Goal: Task Accomplishment & Management: Use online tool/utility

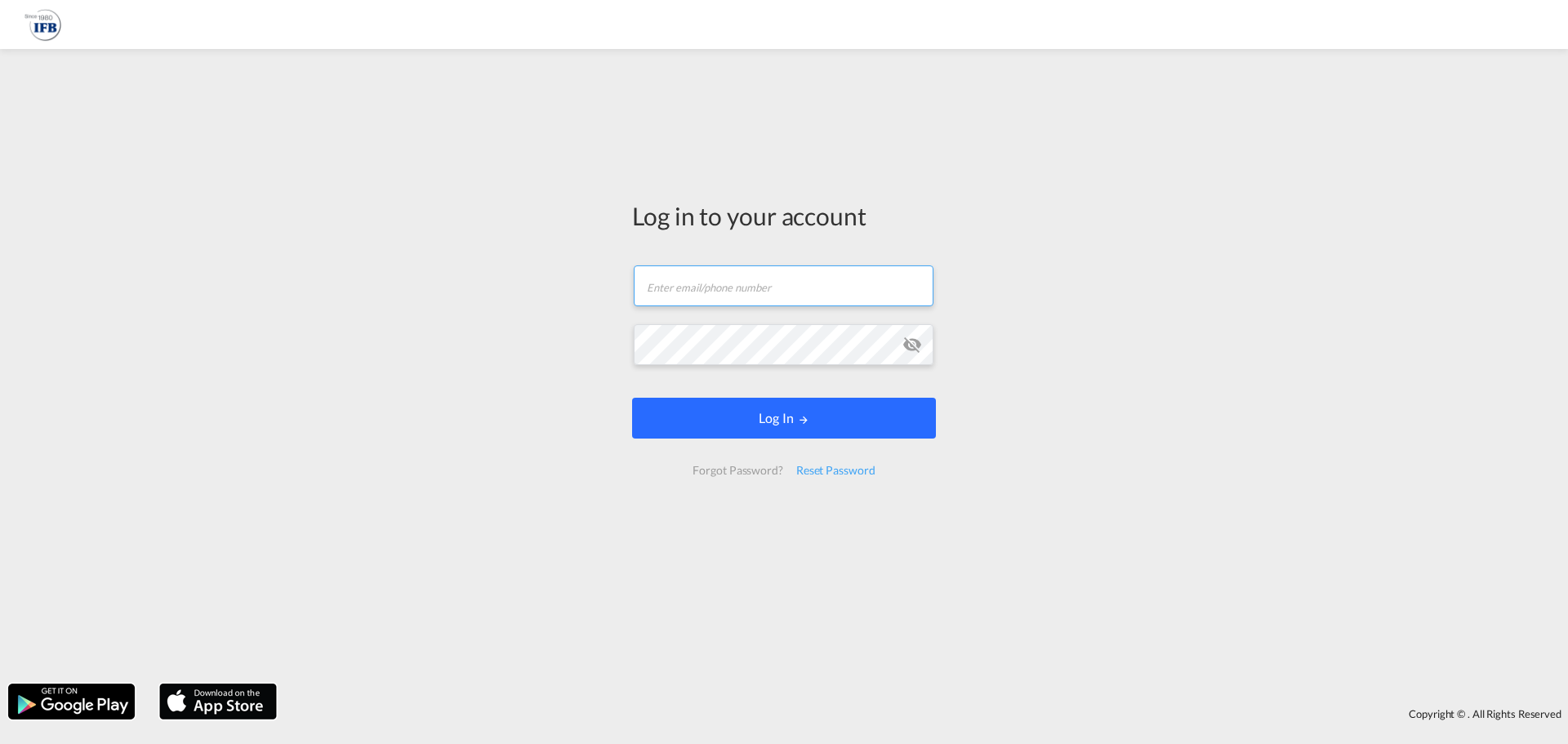
type input "[DOMAIN_NAME][EMAIL_ADDRESS][DOMAIN_NAME]"
click at [782, 426] on form "[DOMAIN_NAME][EMAIL_ADDRESS][DOMAIN_NAME] Password field is required Log In For…" at bounding box center [784, 371] width 304 height 242
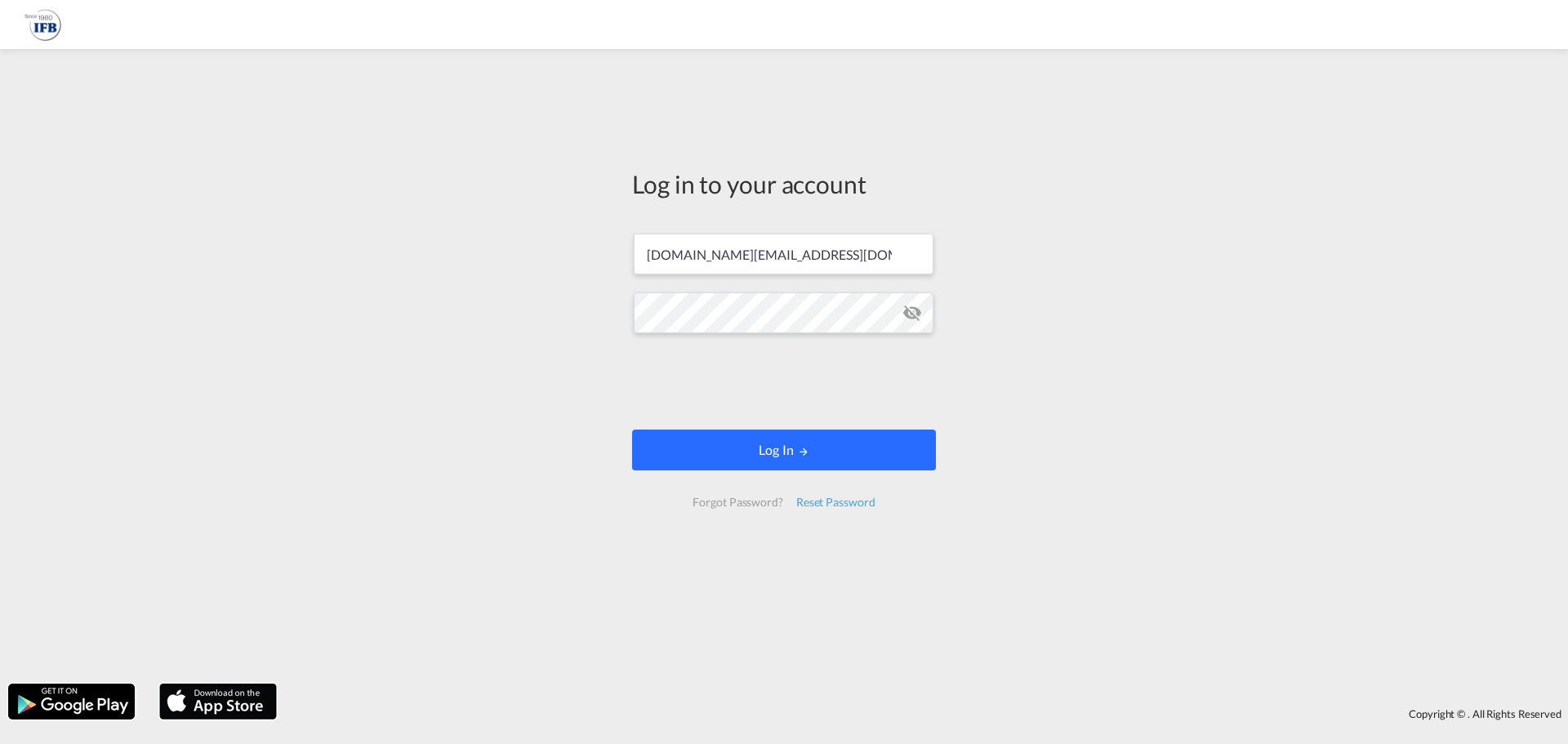
click at [779, 444] on button "Log In" at bounding box center [784, 450] width 304 height 41
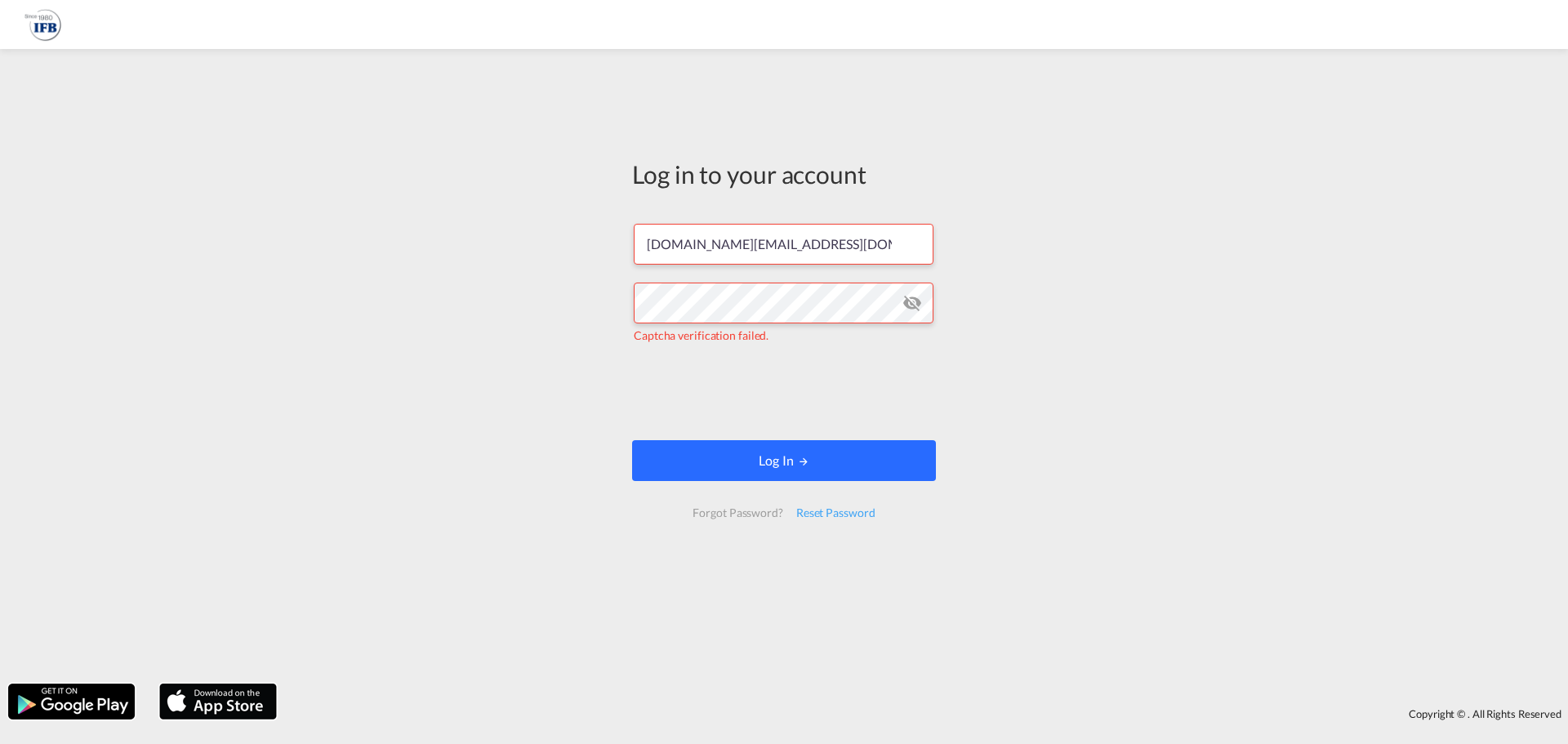
click at [726, 444] on button "Log In" at bounding box center [784, 460] width 304 height 41
